Goal: Navigation & Orientation: Find specific page/section

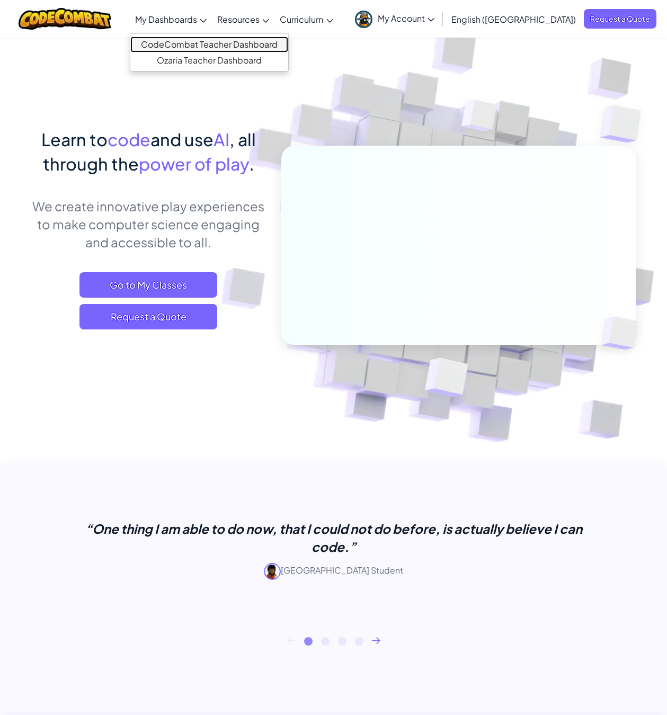
click at [227, 43] on link "CodeCombat Teacher Dashboard" at bounding box center [209, 45] width 158 height 16
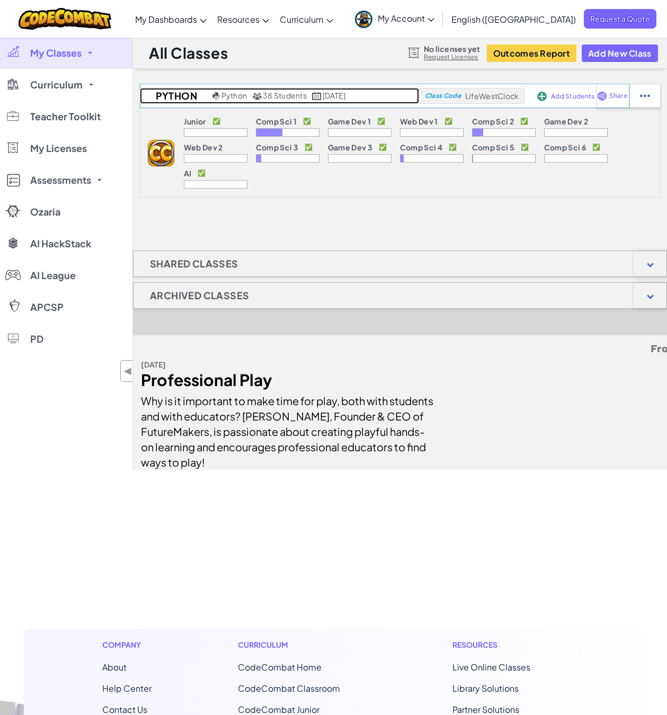
click at [265, 94] on span "38 Students" at bounding box center [285, 96] width 44 height 10
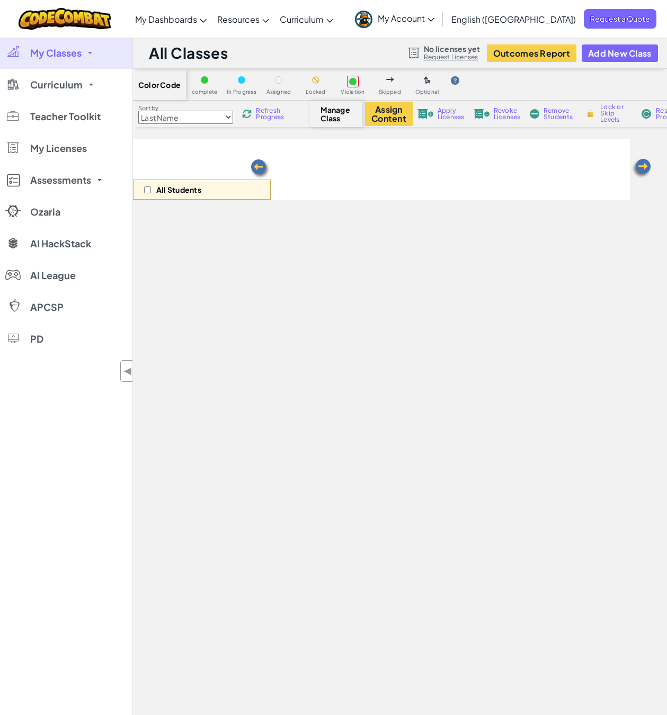
select select "5632661322961295f9428638"
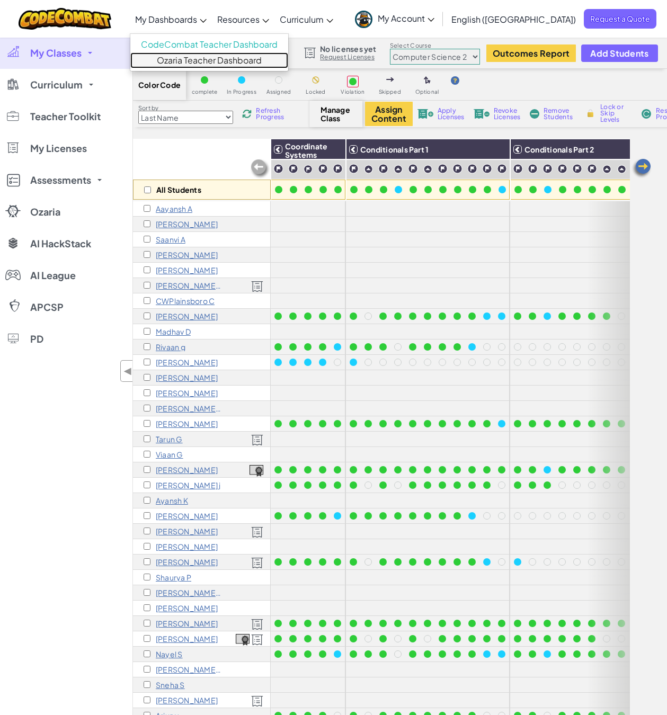
click at [217, 57] on link "Ozaria Teacher Dashboard" at bounding box center [209, 60] width 158 height 16
